Goal: Transaction & Acquisition: Purchase product/service

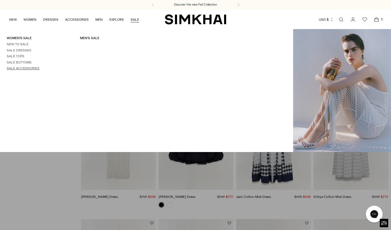
click at [26, 68] on link "Sale Accessories" at bounding box center [23, 68] width 33 height 4
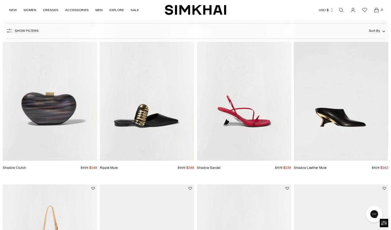
scroll to position [225, 0]
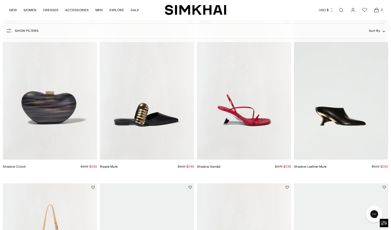
click at [0, 0] on img "Ripple Mule" at bounding box center [0, 0] width 0 height 0
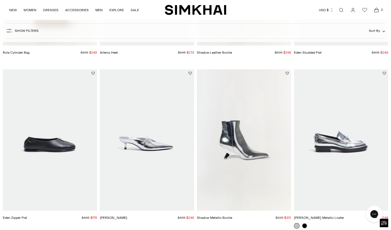
scroll to position [508, 0]
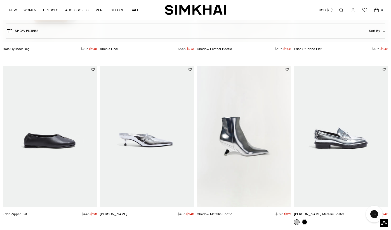
click at [0, 0] on img "Sylvie Heel" at bounding box center [0, 0] width 0 height 0
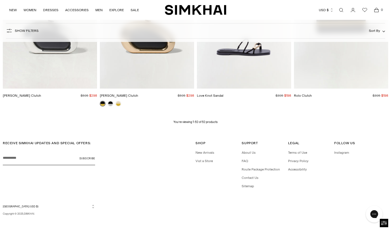
scroll to position [2156, 0]
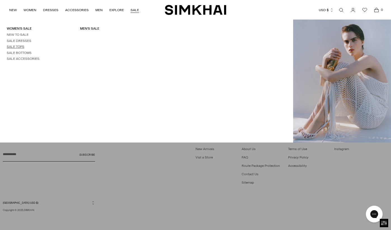
click at [19, 48] on link "Sale Tops" at bounding box center [16, 47] width 18 height 4
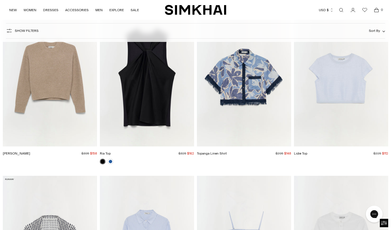
scroll to position [1908, 0]
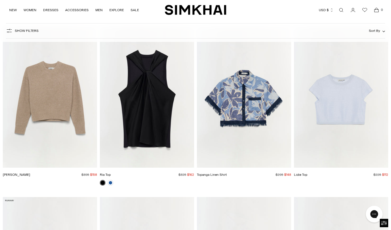
click at [0, 0] on img "Ria Top" at bounding box center [0, 0] width 0 height 0
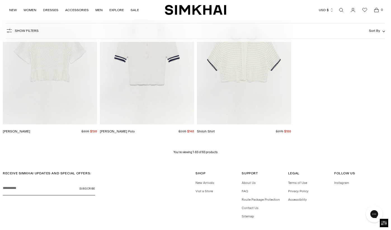
scroll to position [3482, 0]
